Goal: Transaction & Acquisition: Purchase product/service

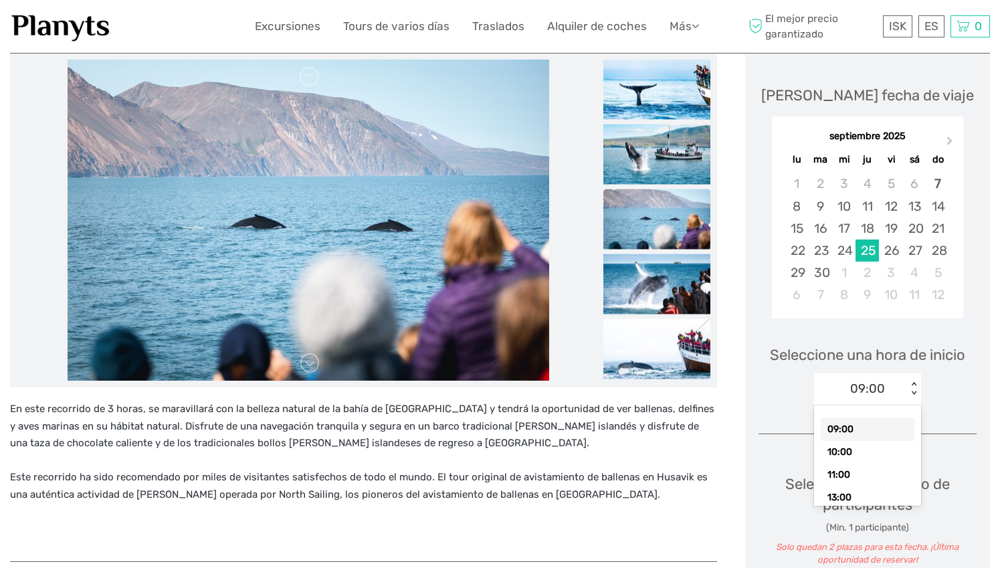
click at [911, 387] on div "< >" at bounding box center [913, 389] width 11 height 14
click at [885, 451] on div "10:00" at bounding box center [867, 452] width 94 height 23
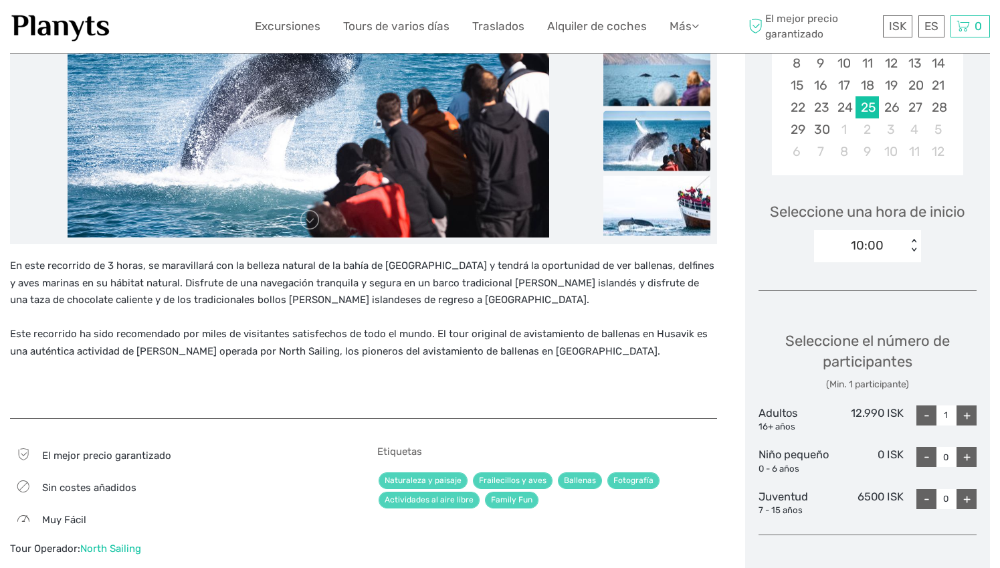
scroll to position [313, 0]
click at [967, 413] on div "+" at bounding box center [966, 414] width 20 height 20
type input "2"
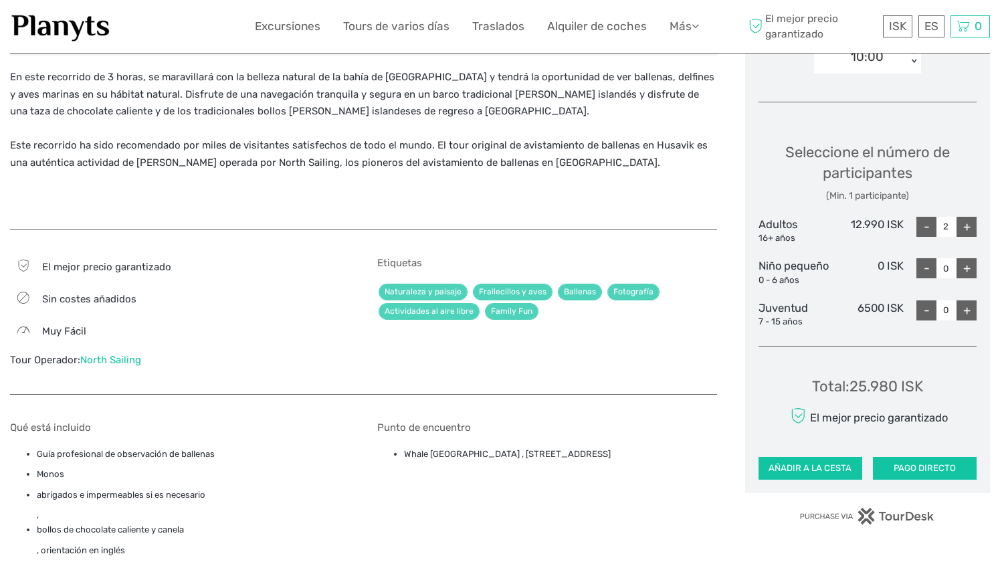
scroll to position [511, 0]
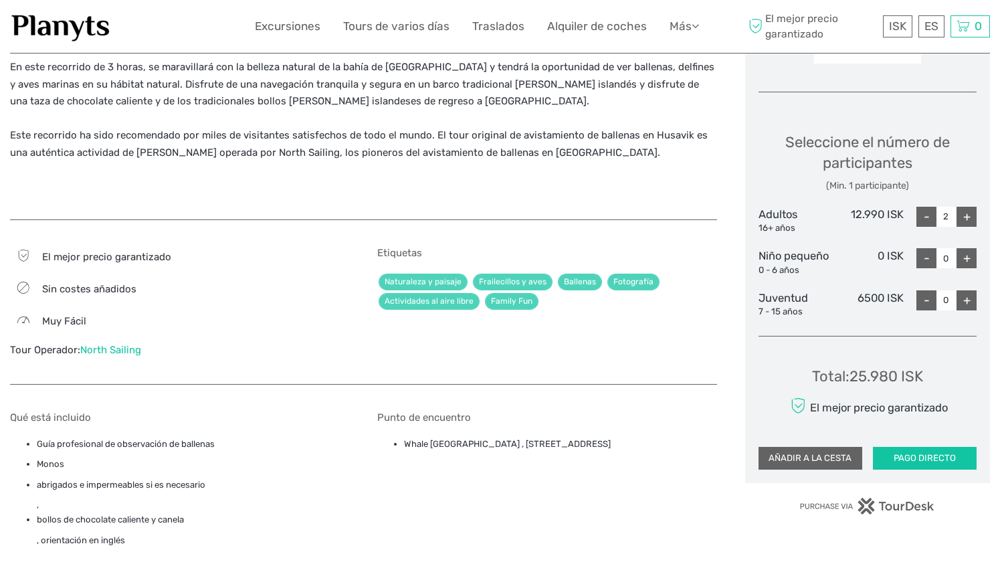
click at [812, 456] on button "AÑADIR A LA CESTA" at bounding box center [810, 458] width 104 height 23
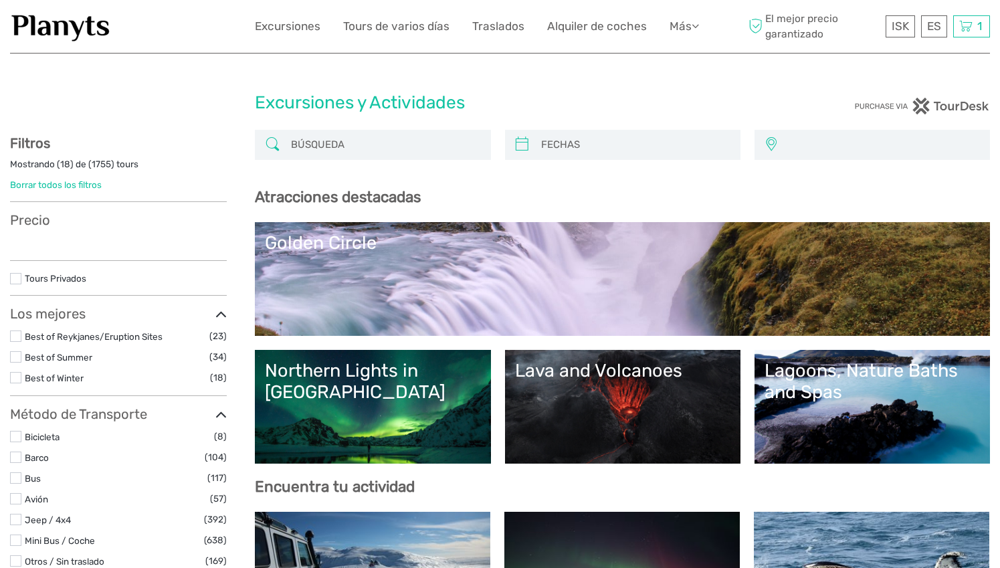
select select
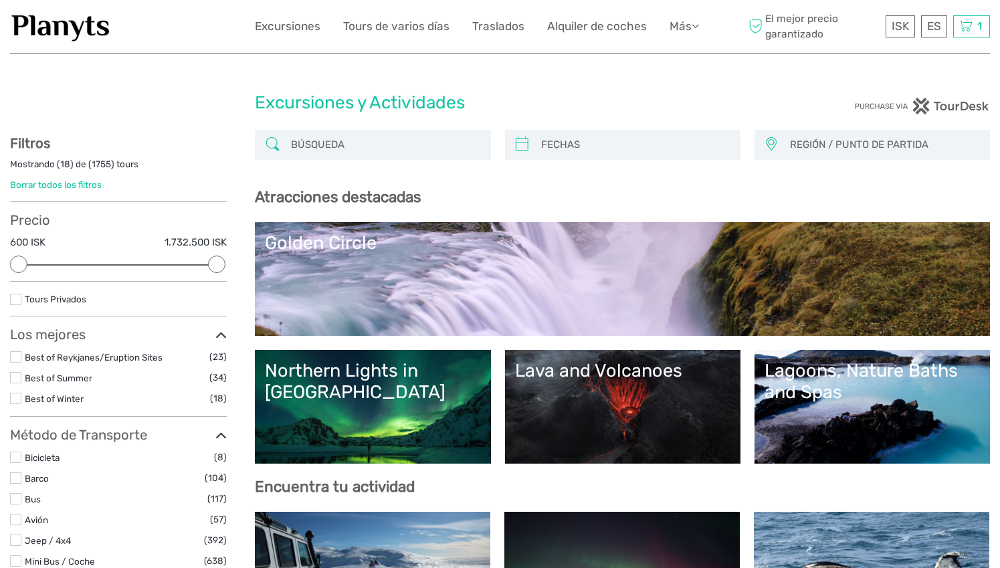
click at [447, 148] on input "search" at bounding box center [384, 144] width 198 height 23
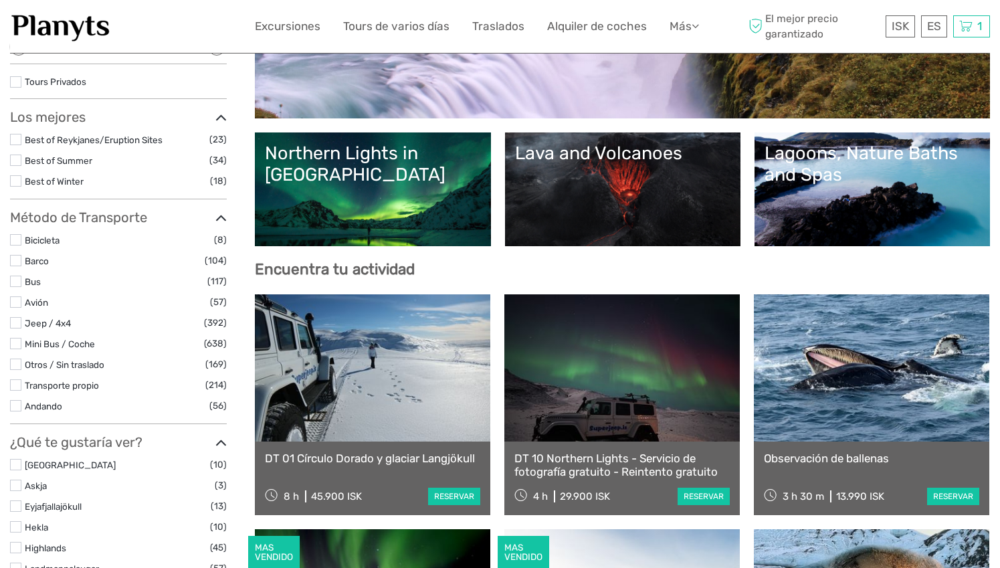
scroll to position [225, 0]
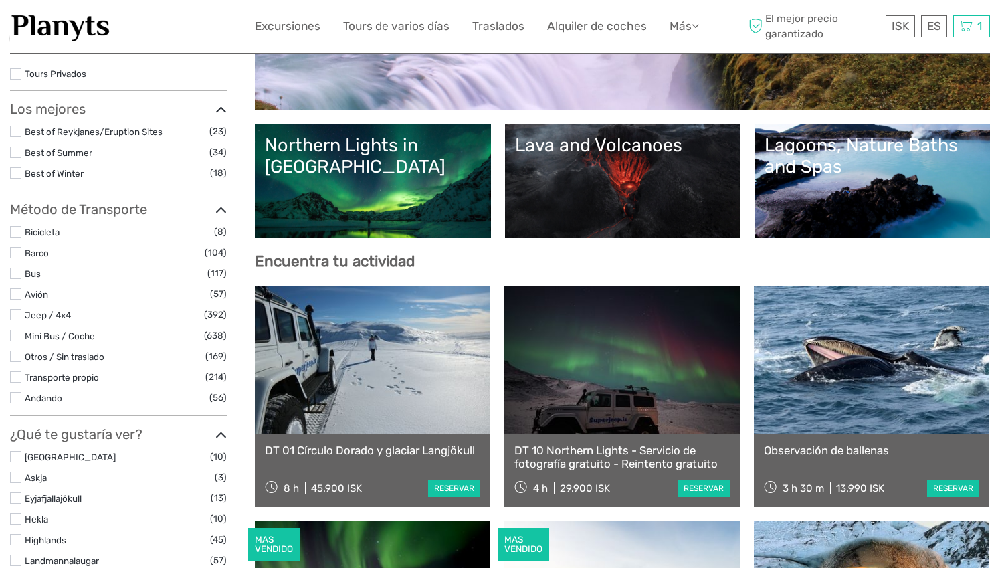
click at [889, 401] on link at bounding box center [870, 359] width 235 height 147
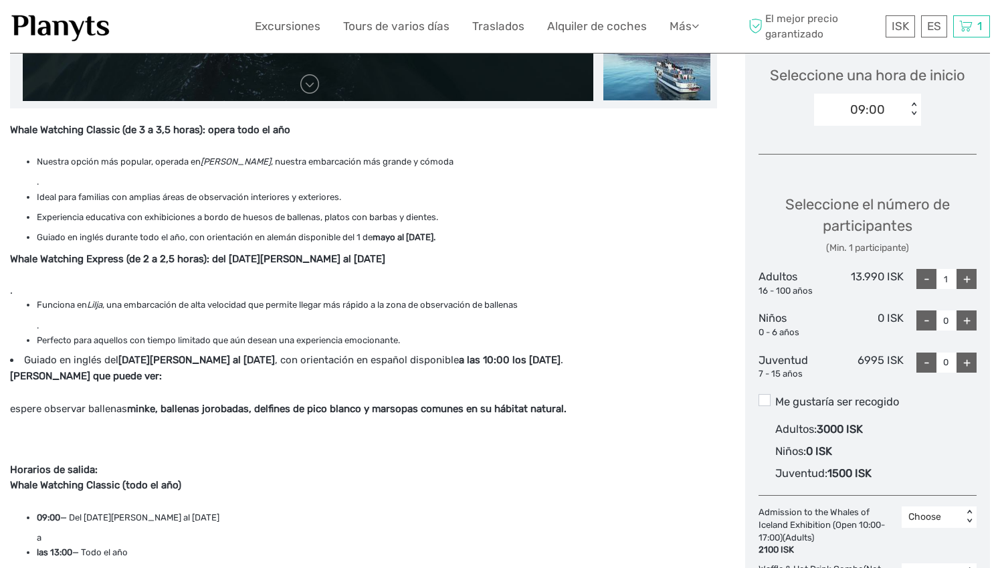
scroll to position [451, 0]
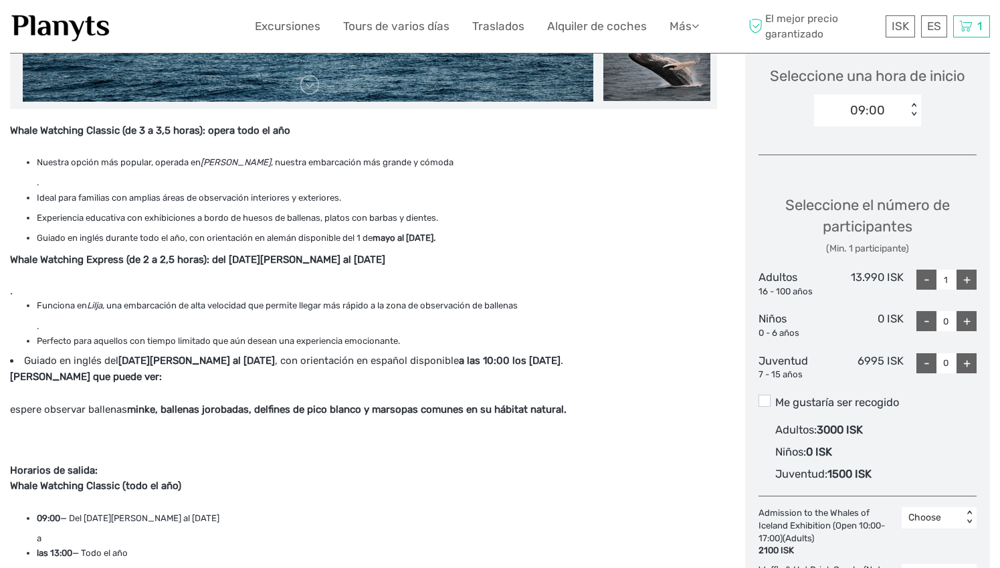
click at [965, 279] on div "+" at bounding box center [966, 279] width 20 height 20
type input "2"
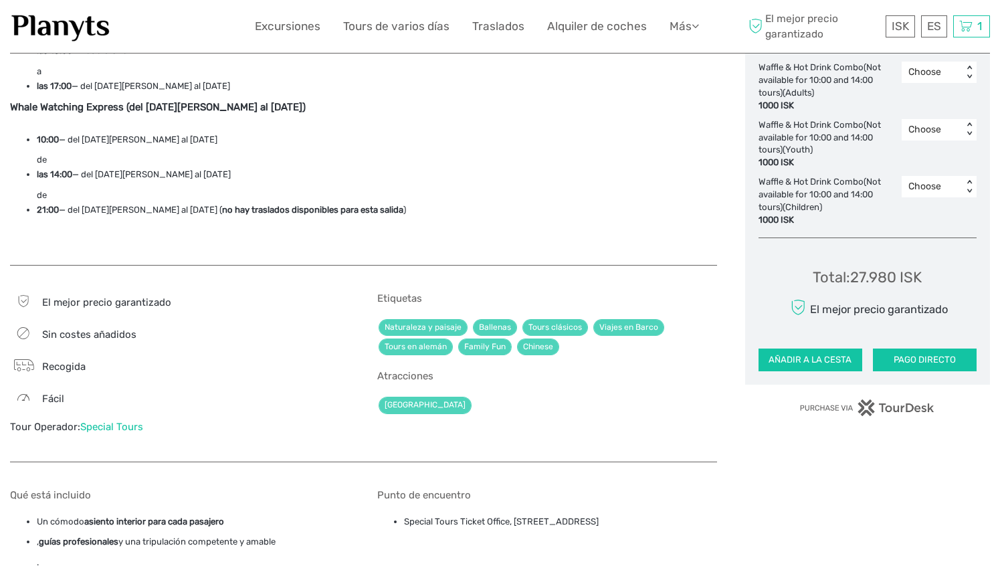
scroll to position [960, 0]
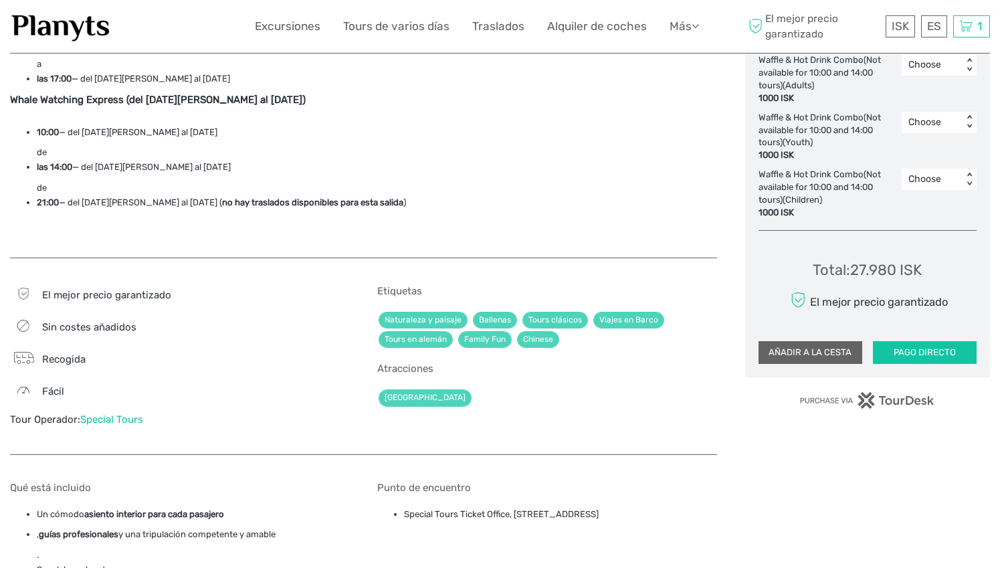
click at [848, 347] on button "AÑADIR A LA CESTA" at bounding box center [810, 352] width 104 height 23
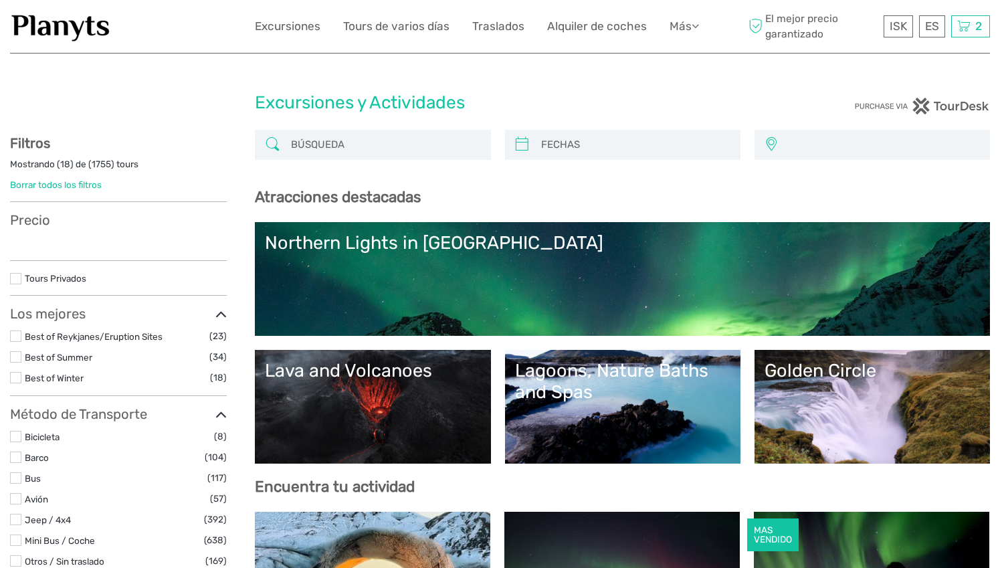
select select
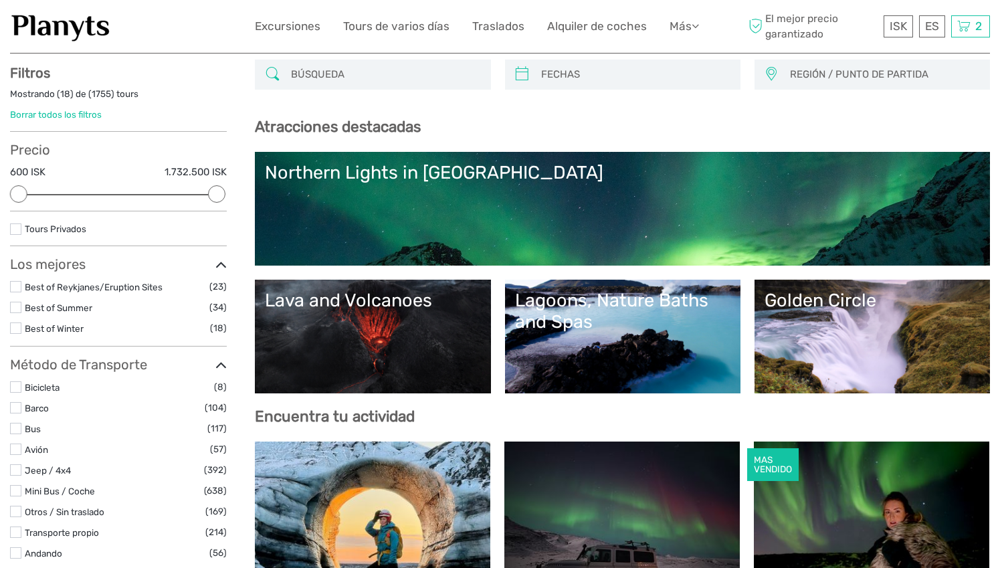
scroll to position [71, 0]
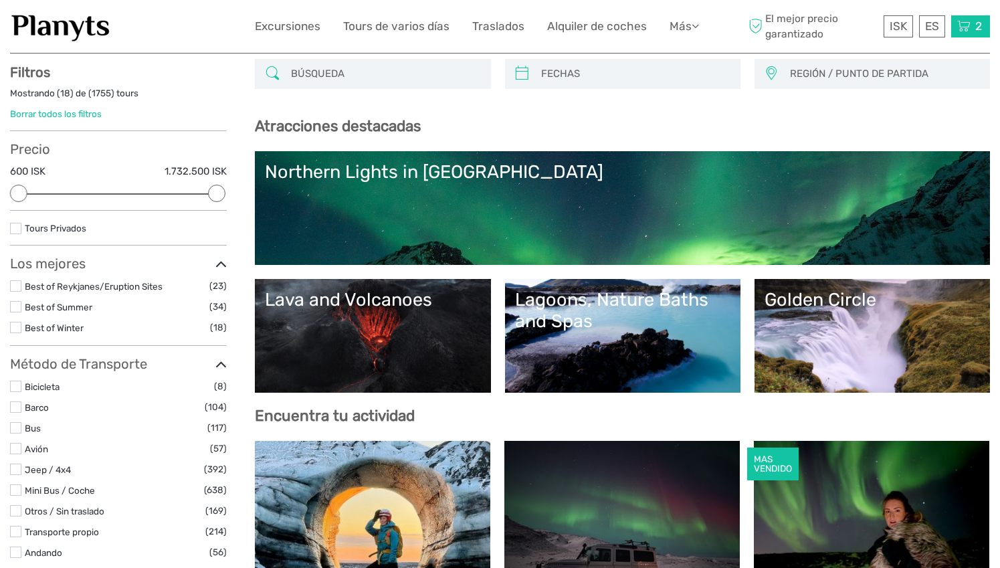
click at [965, 27] on icon at bounding box center [963, 26] width 13 height 17
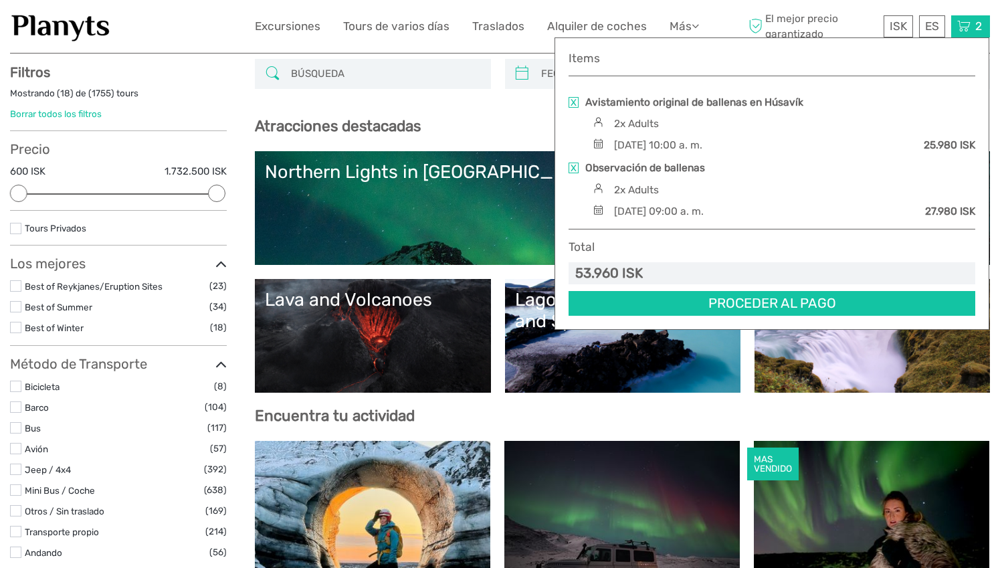
click at [572, 166] on link at bounding box center [573, 167] width 10 height 11
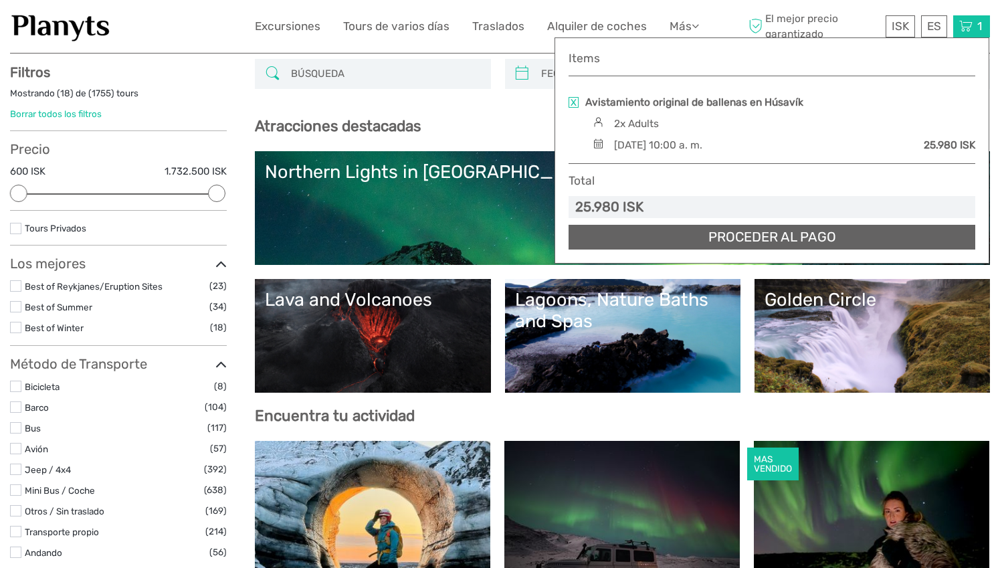
click at [772, 236] on link "Proceder al pago" at bounding box center [771, 237] width 406 height 25
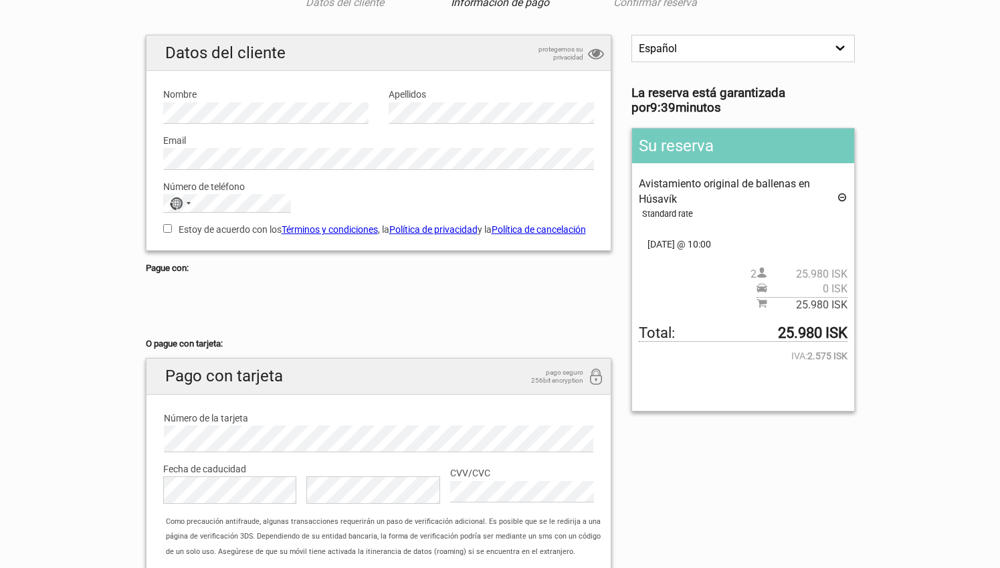
scroll to position [138, 0]
